Goal: Complete application form

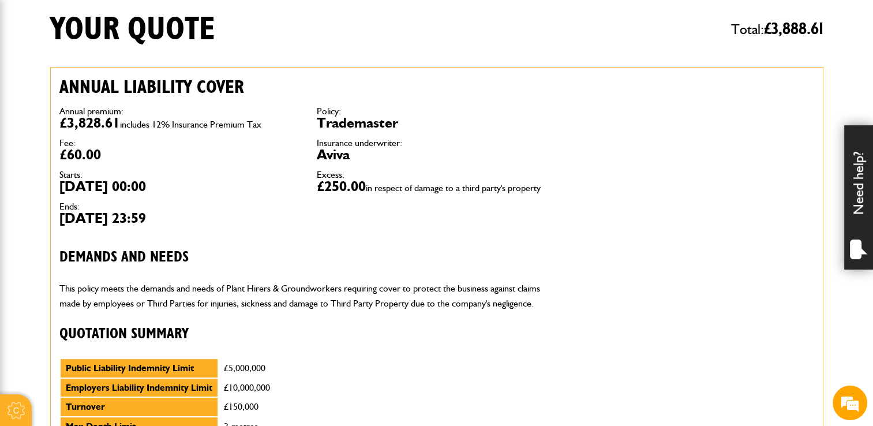
scroll to position [173, 0]
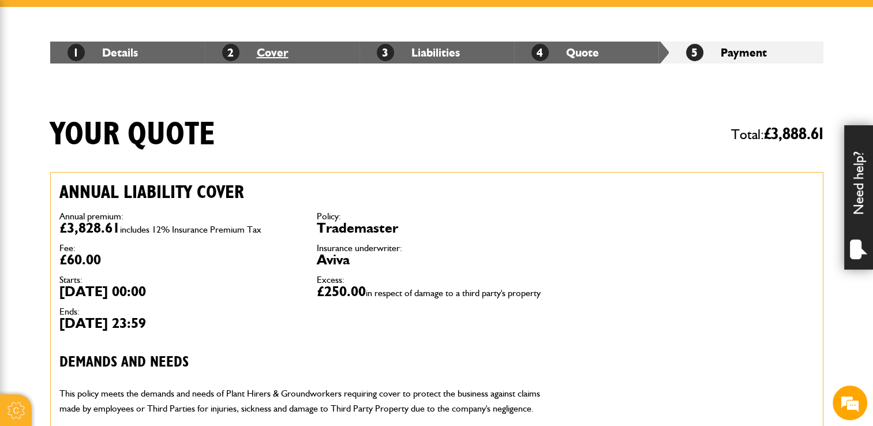
click at [278, 53] on link "2 Cover" at bounding box center [255, 53] width 66 height 14
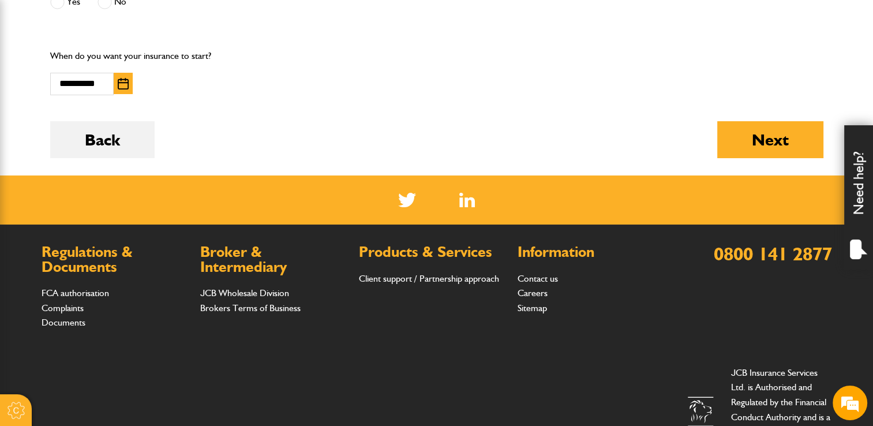
scroll to position [635, 0]
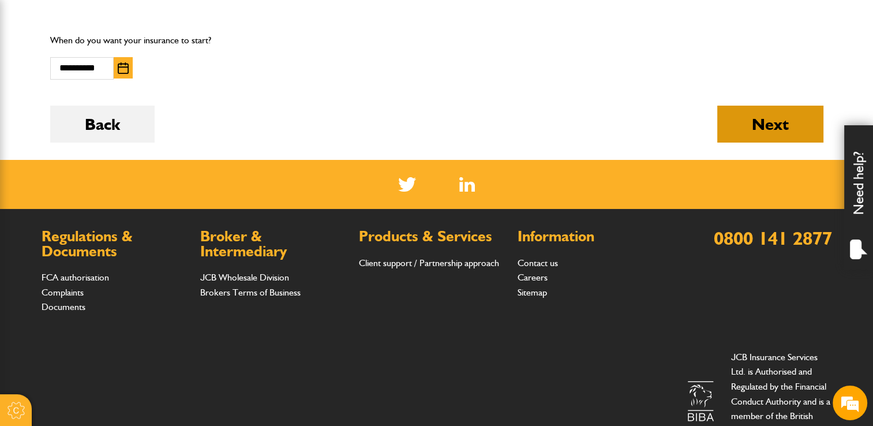
click at [773, 127] on button "Next" at bounding box center [770, 124] width 106 height 37
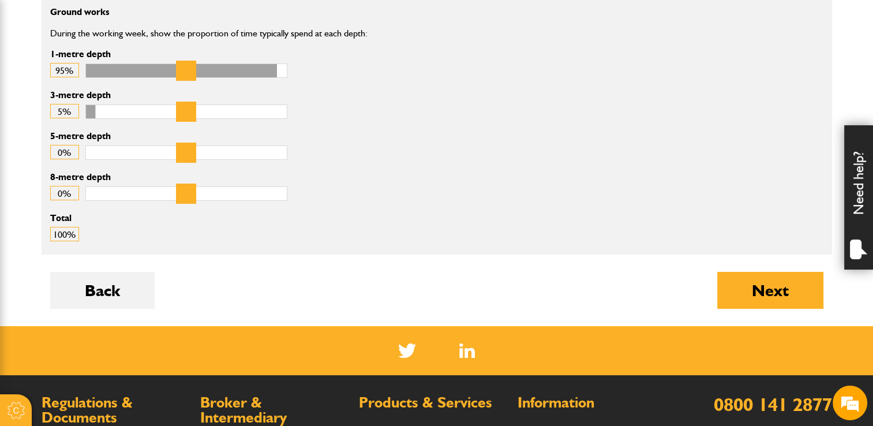
scroll to position [574, 0]
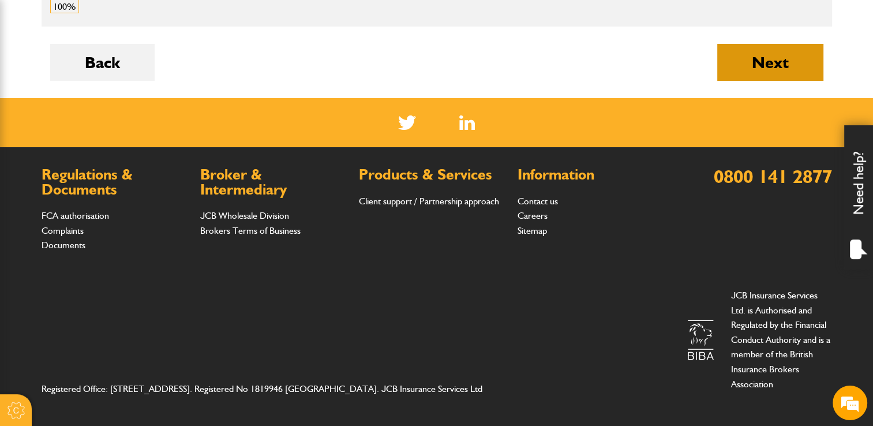
click at [792, 53] on button "Next" at bounding box center [770, 62] width 106 height 37
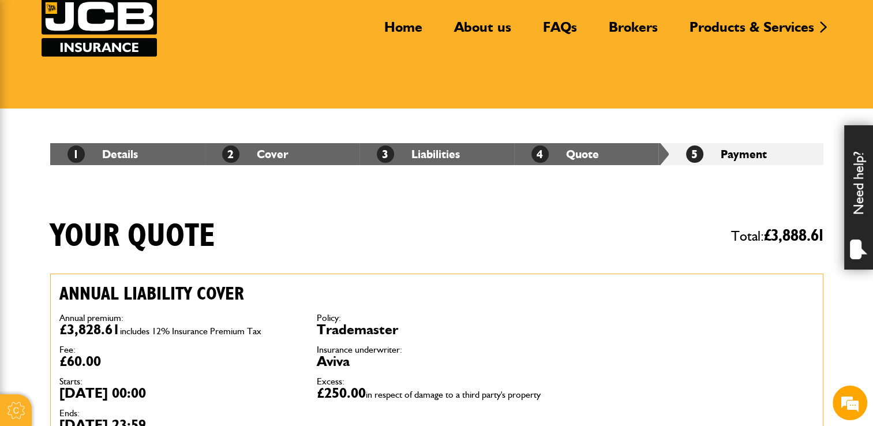
scroll to position [115, 0]
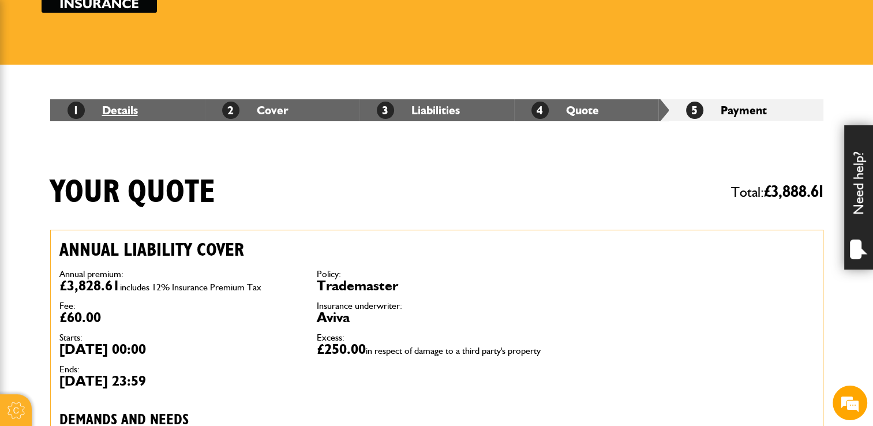
click at [126, 108] on link "1 Details" at bounding box center [103, 110] width 70 height 14
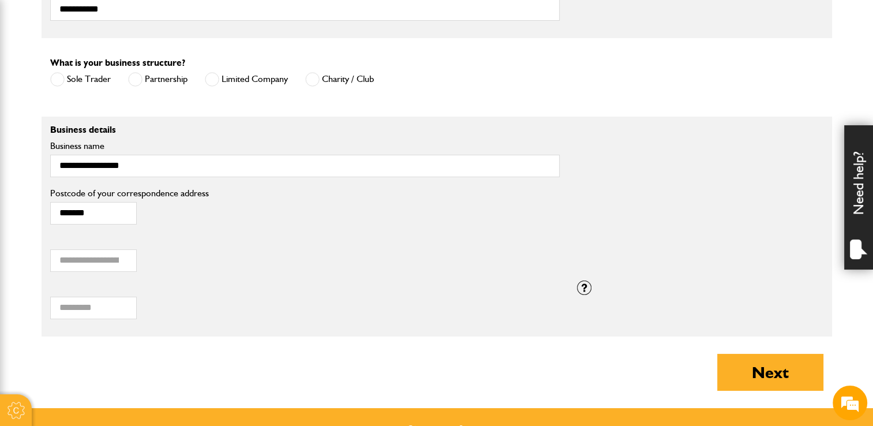
scroll to position [808, 0]
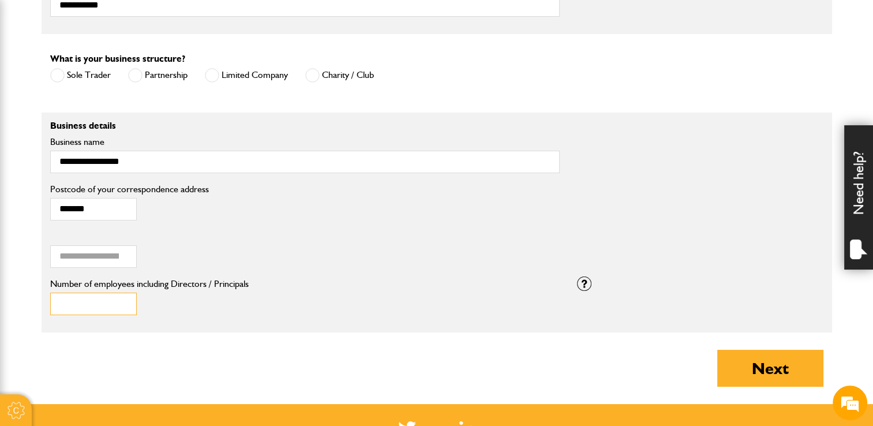
type input "*"
click at [124, 299] on input "*" at bounding box center [93, 304] width 87 height 23
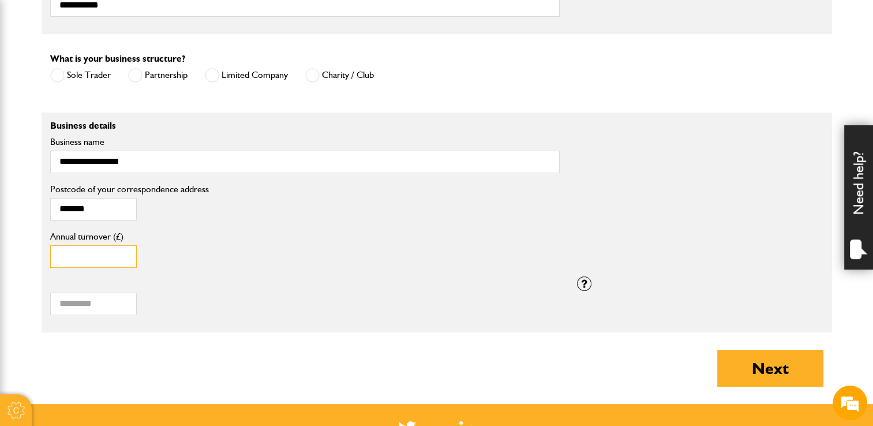
click at [62, 255] on input "******" at bounding box center [93, 256] width 87 height 23
type input "******"
drag, startPoint x: 774, startPoint y: 369, endPoint x: 753, endPoint y: 403, distance: 39.4
click at [775, 369] on button "Next" at bounding box center [770, 368] width 106 height 37
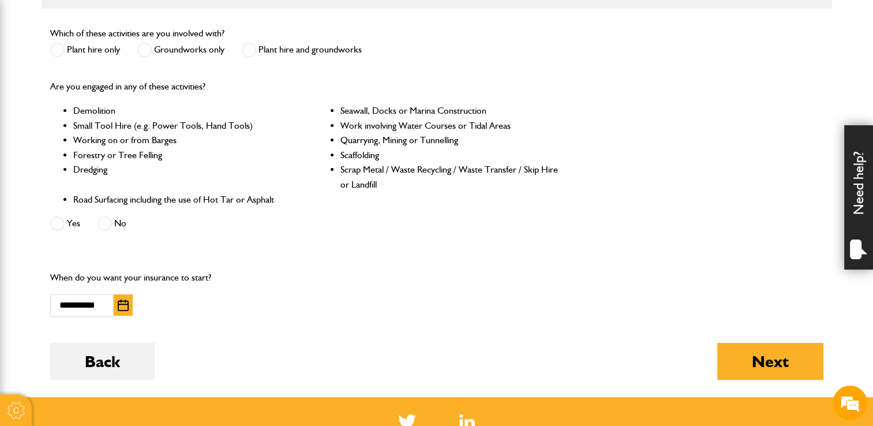
scroll to position [404, 0]
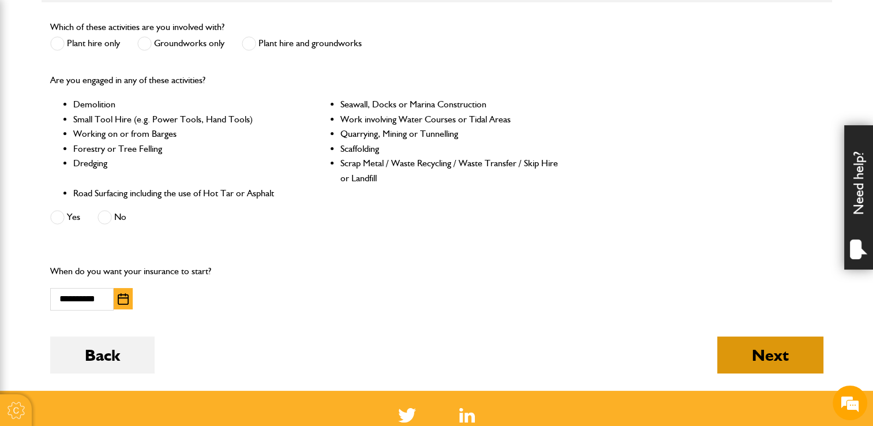
click at [747, 354] on button "Next" at bounding box center [770, 355] width 106 height 37
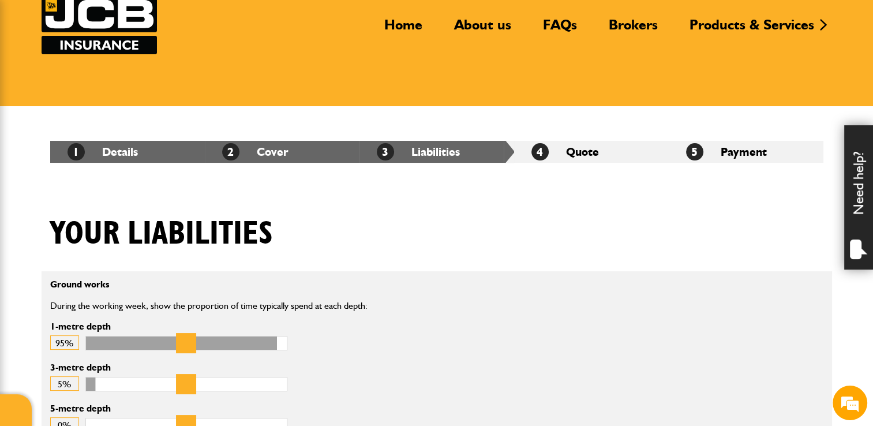
scroll to position [231, 0]
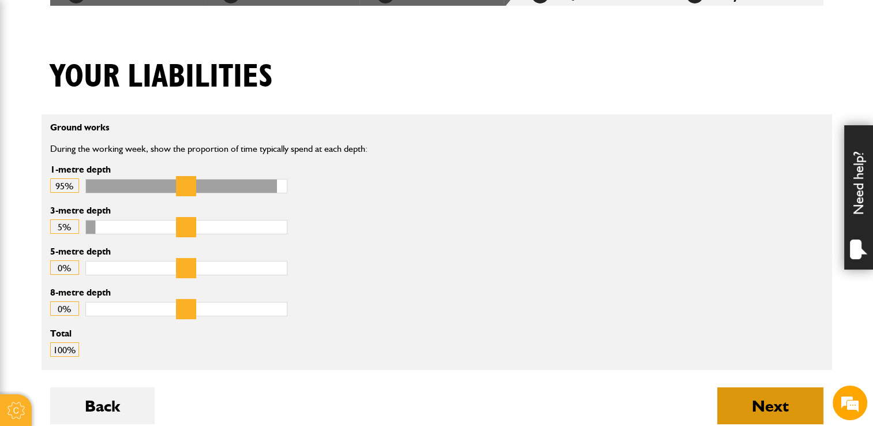
click at [767, 401] on button "Next" at bounding box center [770, 405] width 106 height 37
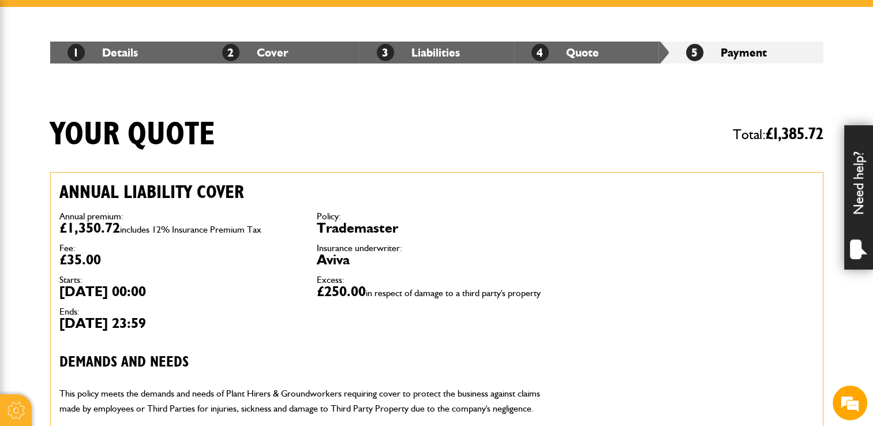
scroll to position [173, 0]
